Goal: Transaction & Acquisition: Obtain resource

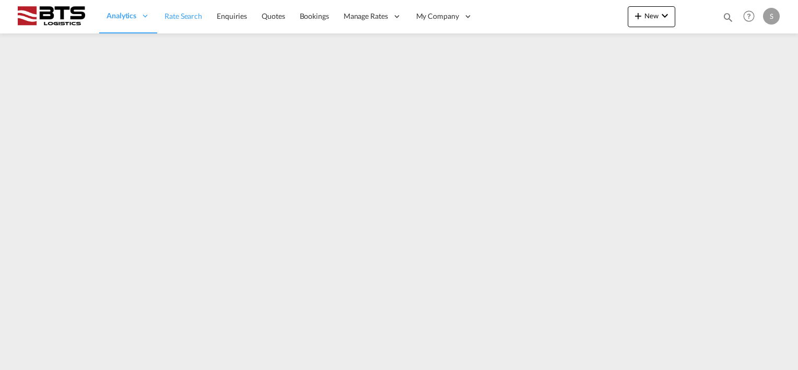
click at [182, 17] on span "Rate Search" at bounding box center [183, 15] width 38 height 9
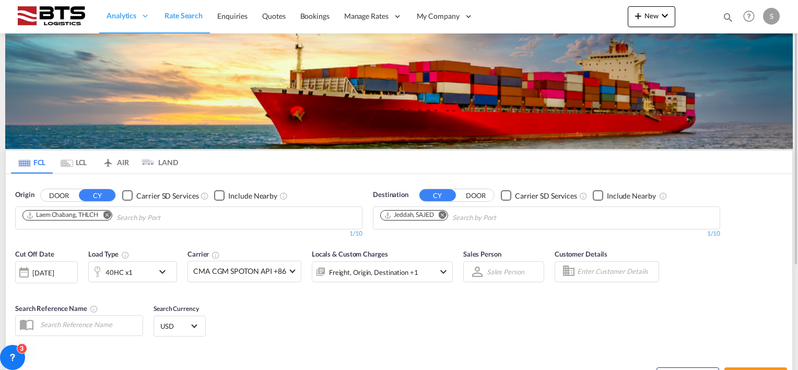
click at [108, 213] on md-icon "Remove" at bounding box center [107, 215] width 8 height 8
click at [89, 216] on body "Analytics Reports Dashboard Rate Search Enquiries Quotes Bookings" at bounding box center [399, 185] width 798 height 370
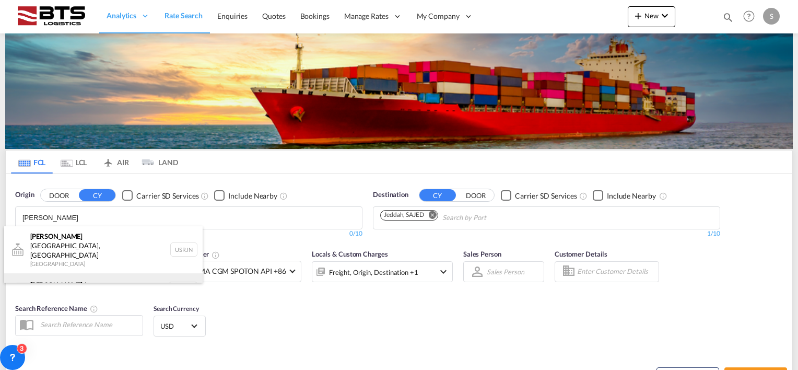
type input "[PERSON_NAME]"
click at [58, 273] on div "[PERSON_NAME] dam [GEOGRAPHIC_DATA] NLRTM" at bounding box center [103, 288] width 198 height 31
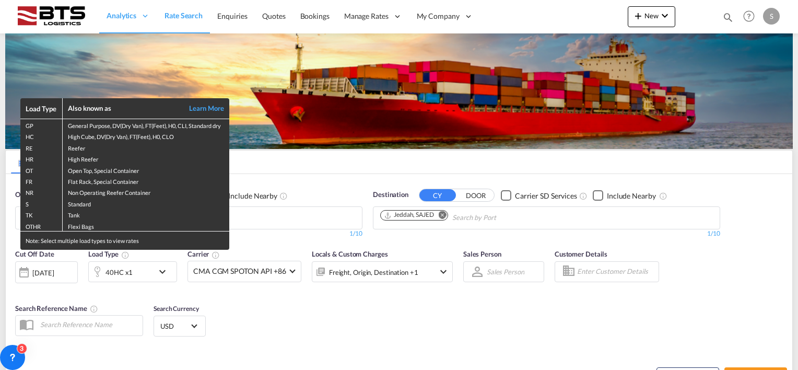
click at [443, 215] on div "Load Type Also known as Learn More GP General Purpose, DV(Dry Van), FT(Feet), H…" at bounding box center [399, 185] width 798 height 370
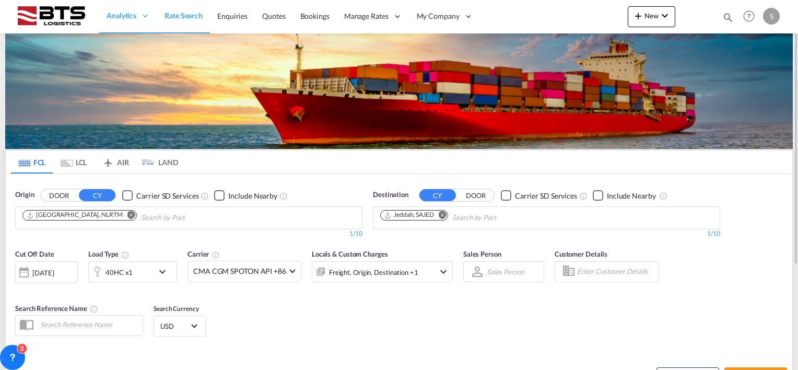
click at [447, 212] on button "Remove" at bounding box center [440, 215] width 16 height 10
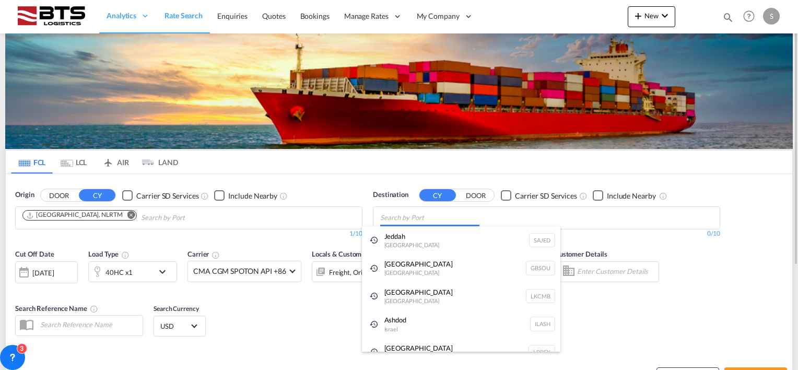
click at [422, 209] on body "Analytics Reports Dashboard Rate Search Enquiries Quotes Bookings" at bounding box center [399, 185] width 798 height 370
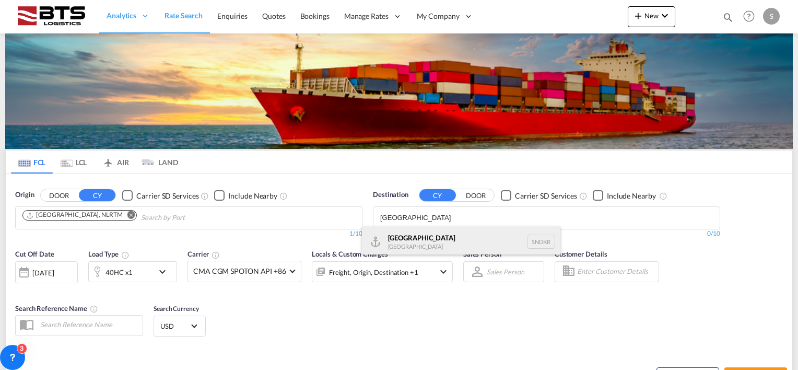
type input "[GEOGRAPHIC_DATA]"
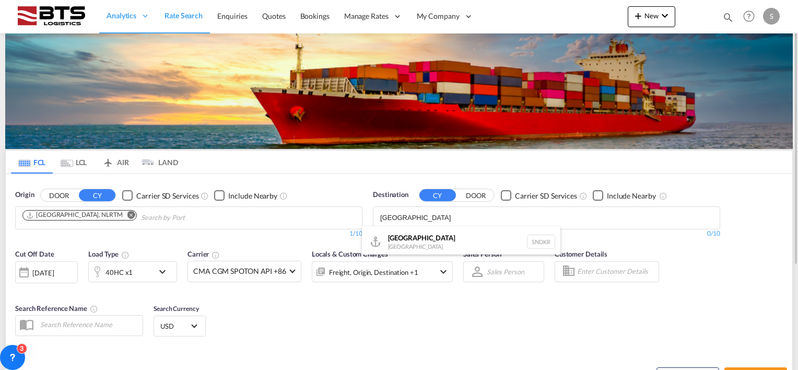
drag, startPoint x: 418, startPoint y: 238, endPoint x: 359, endPoint y: 283, distance: 74.4
click at [417, 238] on div "Dakar [GEOGRAPHIC_DATA] SNDKR" at bounding box center [461, 241] width 198 height 31
click at [161, 274] on md-icon "icon-chevron-down" at bounding box center [165, 271] width 18 height 13
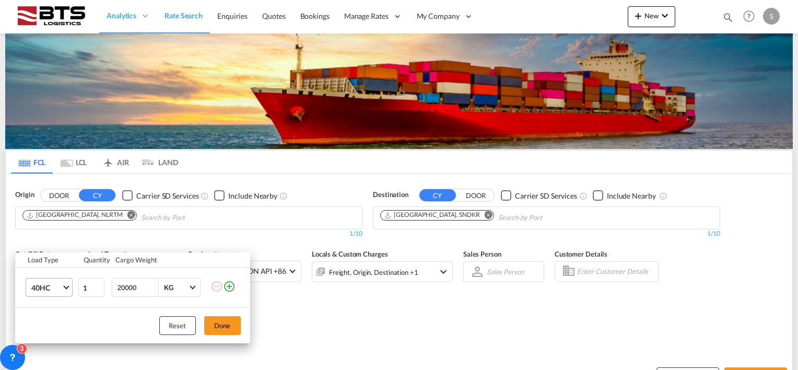
click at [65, 285] on span "Choose: \a40HC" at bounding box center [66, 286] width 6 height 6
click at [43, 239] on div "20GP" at bounding box center [40, 237] width 18 height 10
click at [227, 323] on button "Done" at bounding box center [222, 325] width 37 height 19
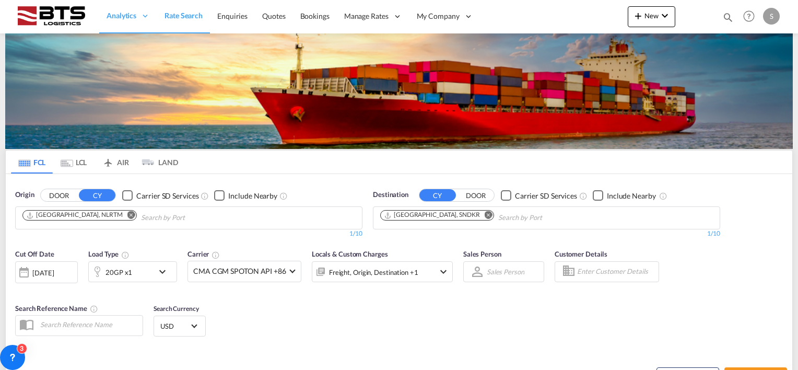
scroll to position [52, 0]
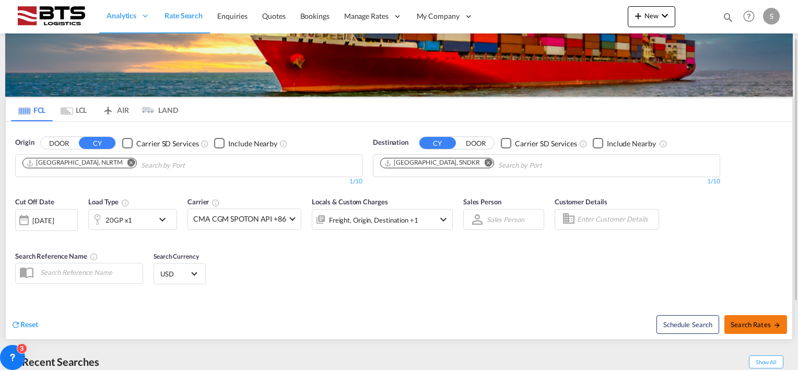
click at [763, 316] on button "Search Rates" at bounding box center [755, 324] width 63 height 19
type input "NLRTM to SNDKR / [DATE]"
